Goal: Navigation & Orientation: Find specific page/section

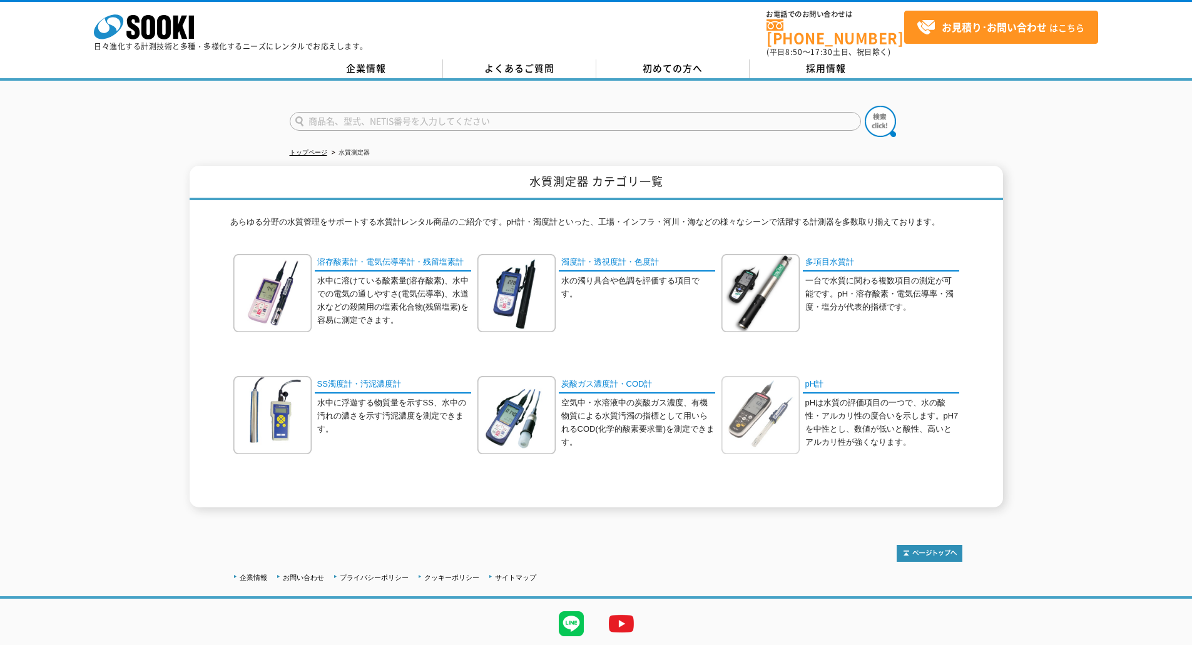
click at [753, 397] on img at bounding box center [760, 415] width 78 height 78
